Goal: Information Seeking & Learning: Learn about a topic

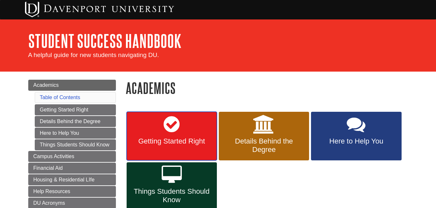
click at [154, 143] on span "Getting Started Right" at bounding box center [171, 141] width 80 height 8
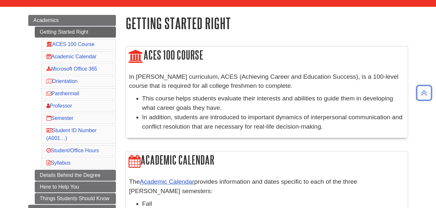
scroll to position [52, 0]
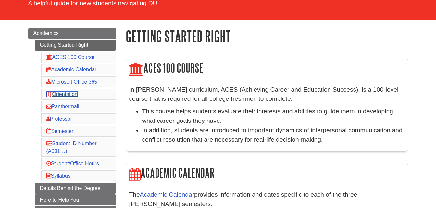
click at [65, 93] on link "Orientation" at bounding box center [61, 94] width 31 height 6
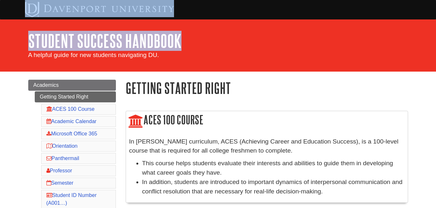
drag, startPoint x: 274, startPoint y: 28, endPoint x: 169, endPoint y: -24, distance: 117.3
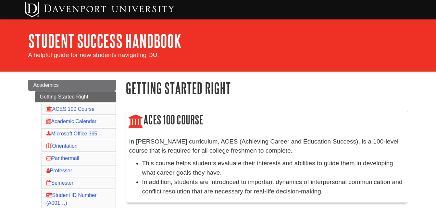
drag, startPoint x: 222, startPoint y: 55, endPoint x: 9, endPoint y: 84, distance: 214.8
